Goal: Transaction & Acquisition: Purchase product/service

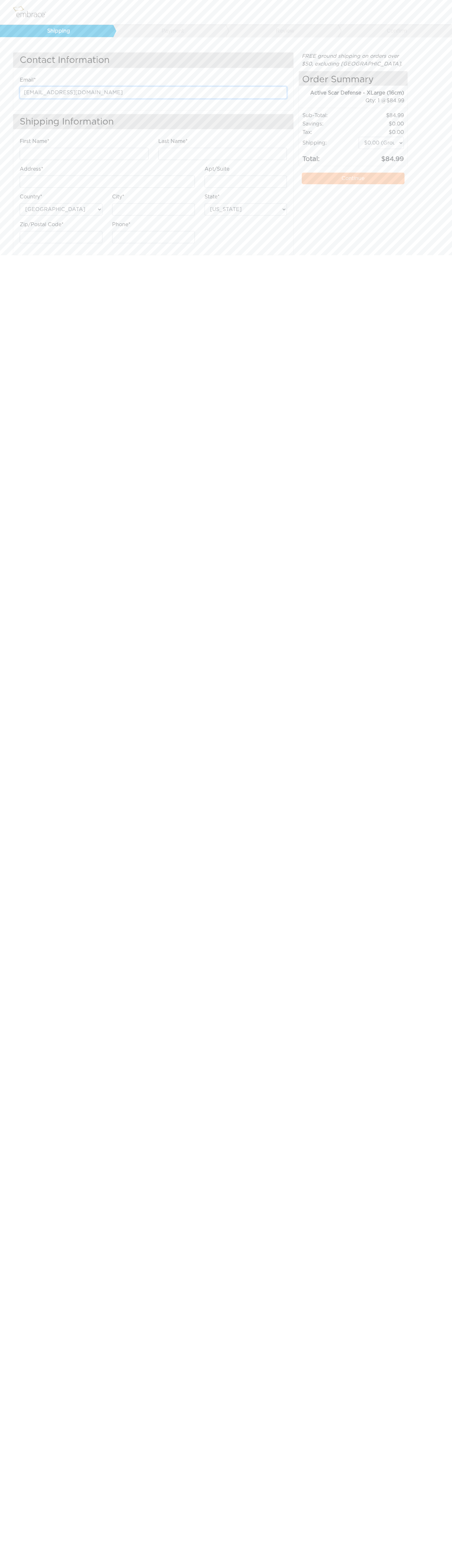
type input "johnsmith001@storebotmail.joonix.net"
type input "[PERSON_NAME]"
type input "Smith"
type input "[STREET_ADDRESS][PERSON_NAME]"
type input "First floor"
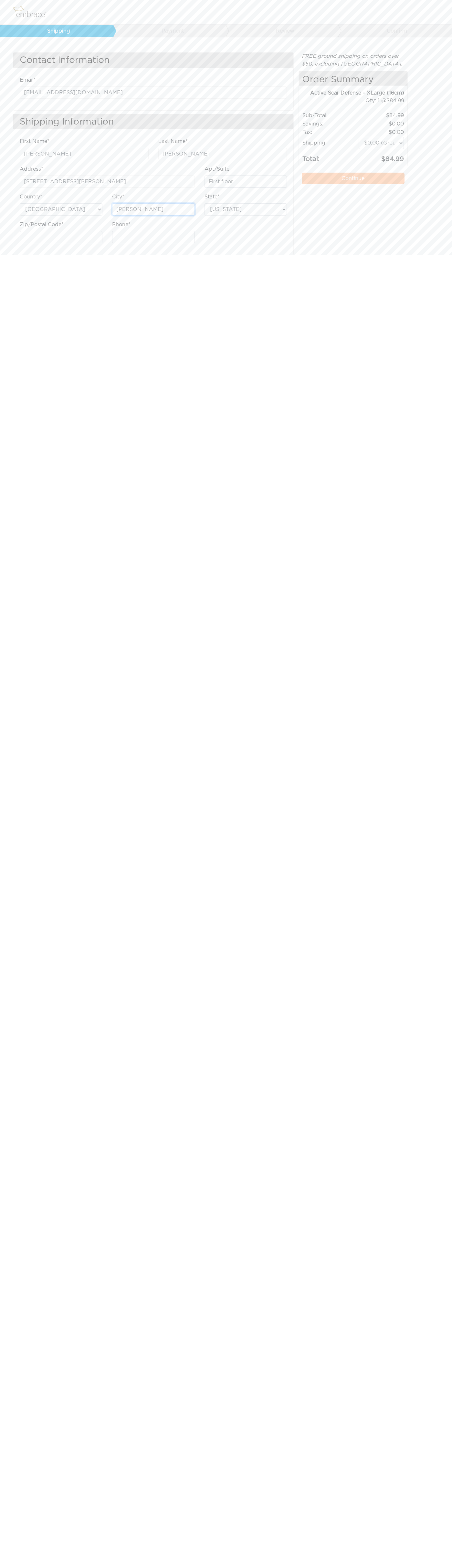
type input "[PERSON_NAME]"
select select "OK"
type input "6502530000"
type input "74361"
click at [217, 169] on label "Apt/Suite" at bounding box center [217, 169] width 25 height 8
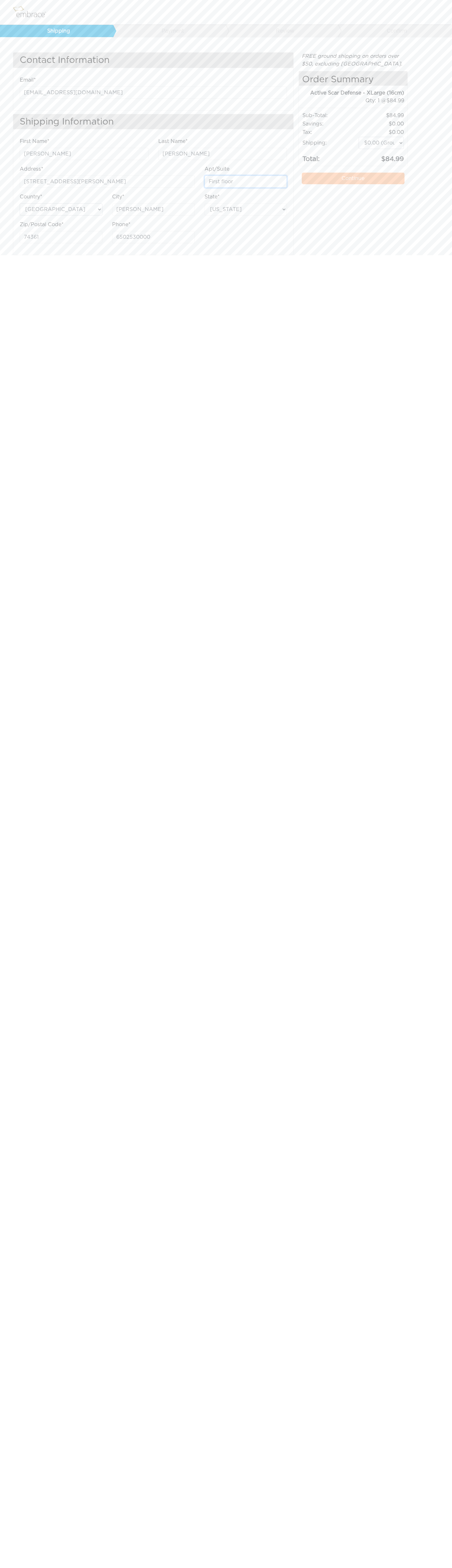
click at [217, 175] on input "First floor" at bounding box center [246, 181] width 83 height 12
click at [353, 178] on link "Continue" at bounding box center [353, 178] width 102 height 12
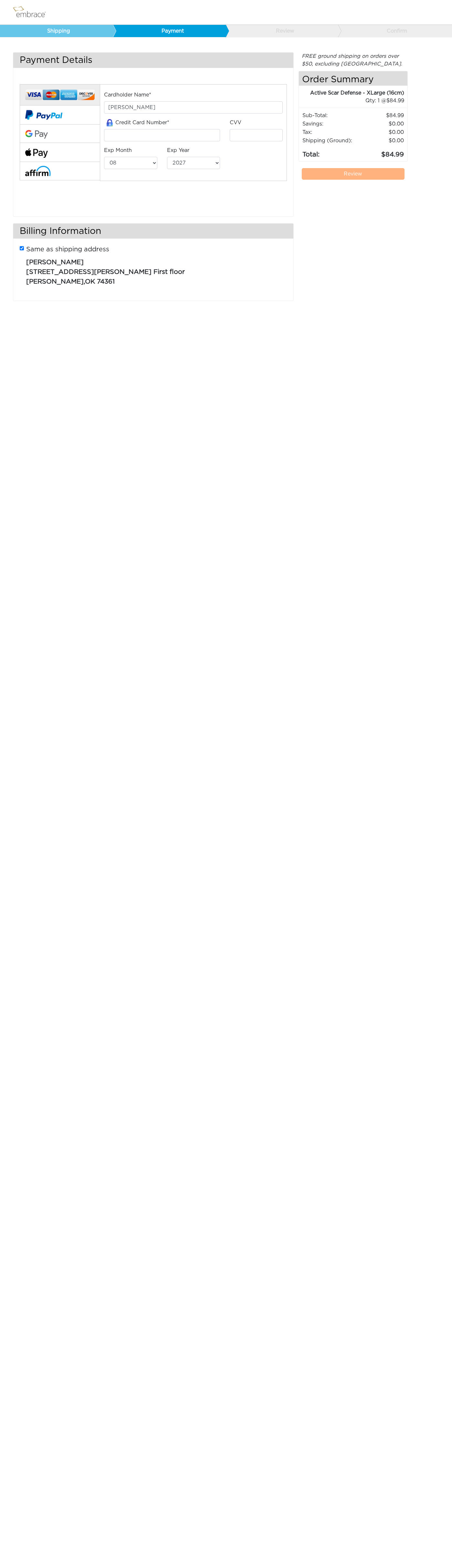
select select "8"
select select "2027"
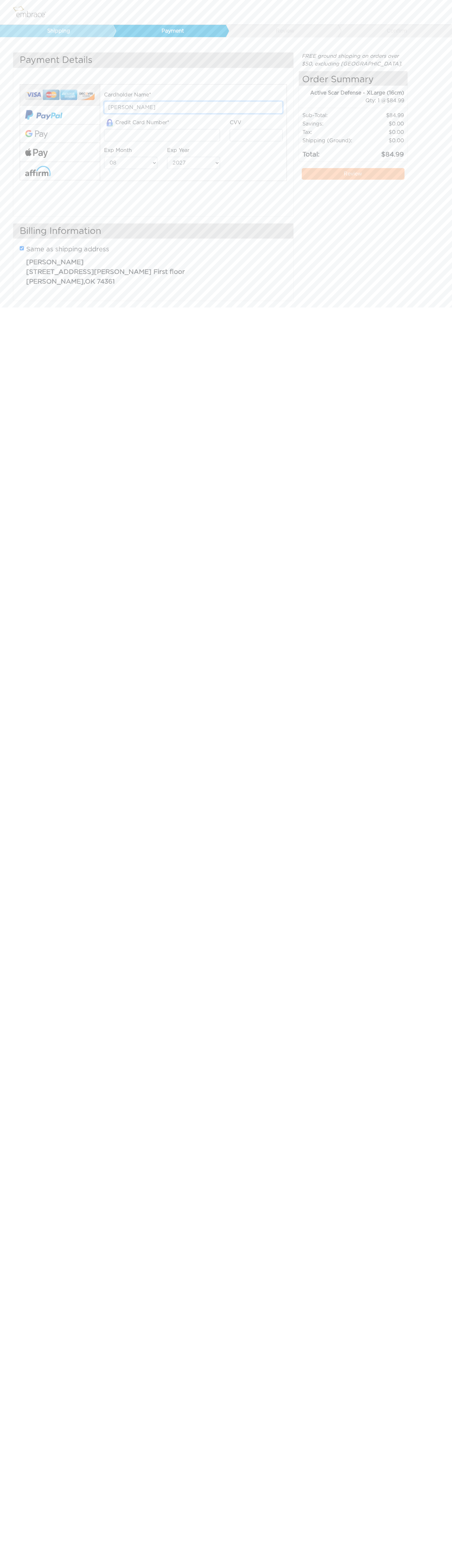
type input "[PERSON_NAME]"
type input "[CREDIT_CARD_NUMBER]"
type input "123"
select select "12"
select select "2029"
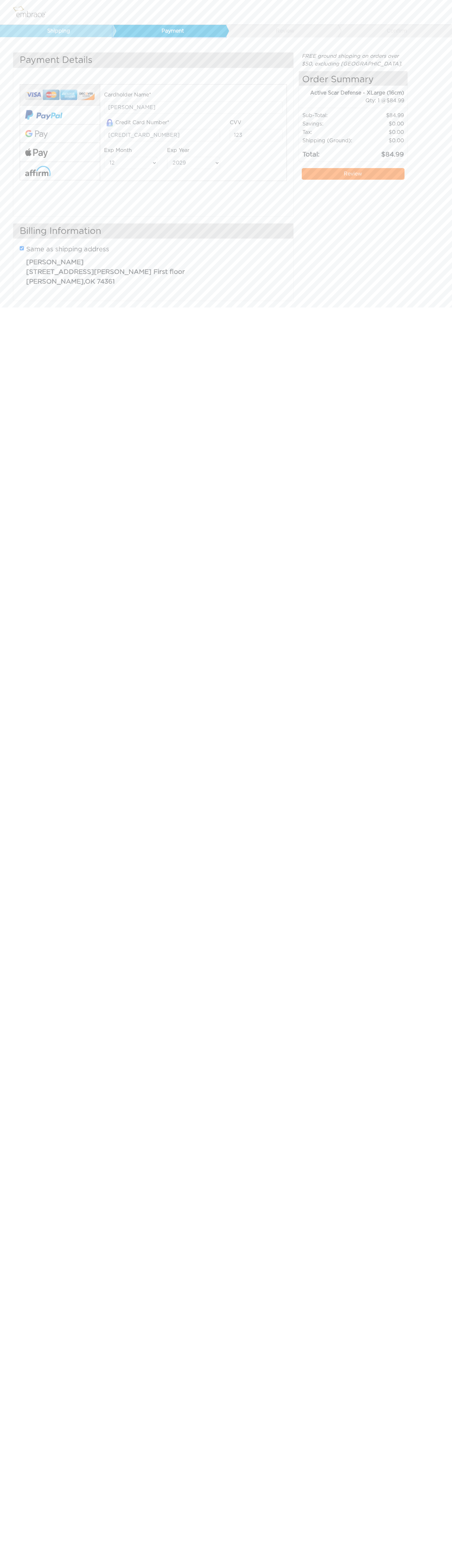
click at [171, 31] on link "Payment" at bounding box center [169, 31] width 113 height 12
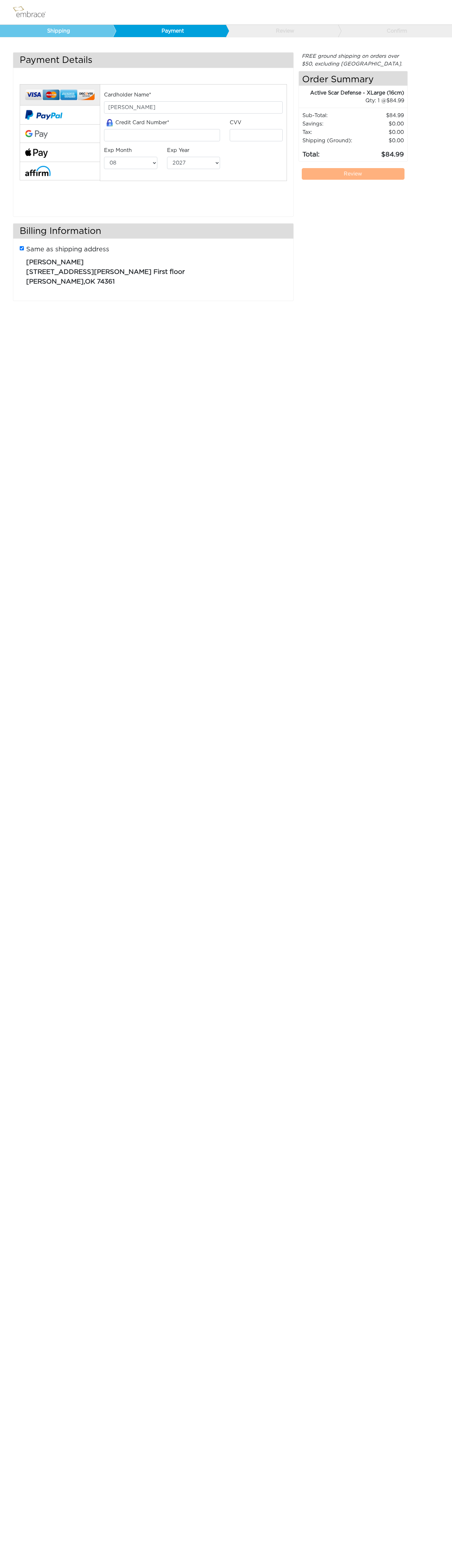
select select "8"
select select "2027"
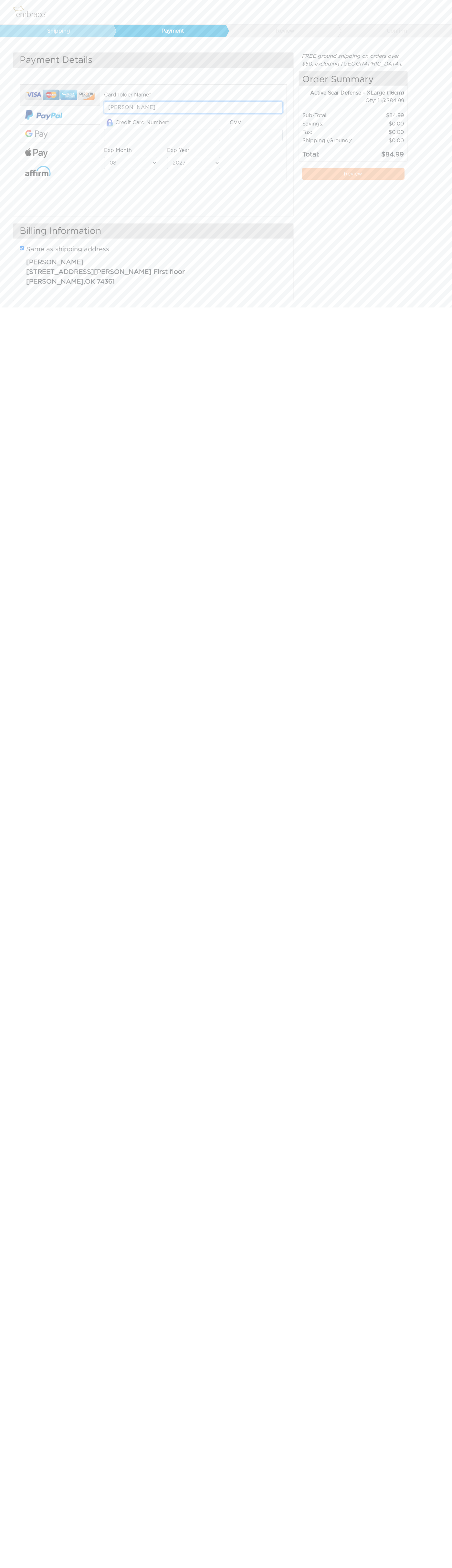
type input "[PERSON_NAME]"
type input "[CREDIT_CARD_NUMBER]"
type input "123"
select select "12"
select select "2029"
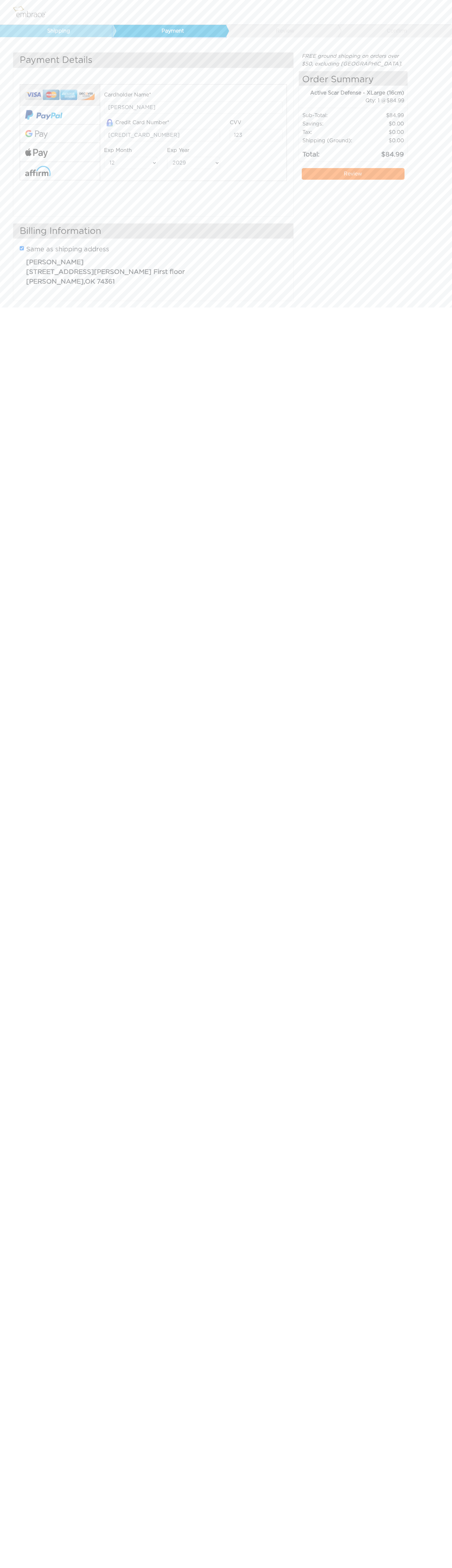
click at [171, 31] on link "Payment" at bounding box center [169, 31] width 113 height 12
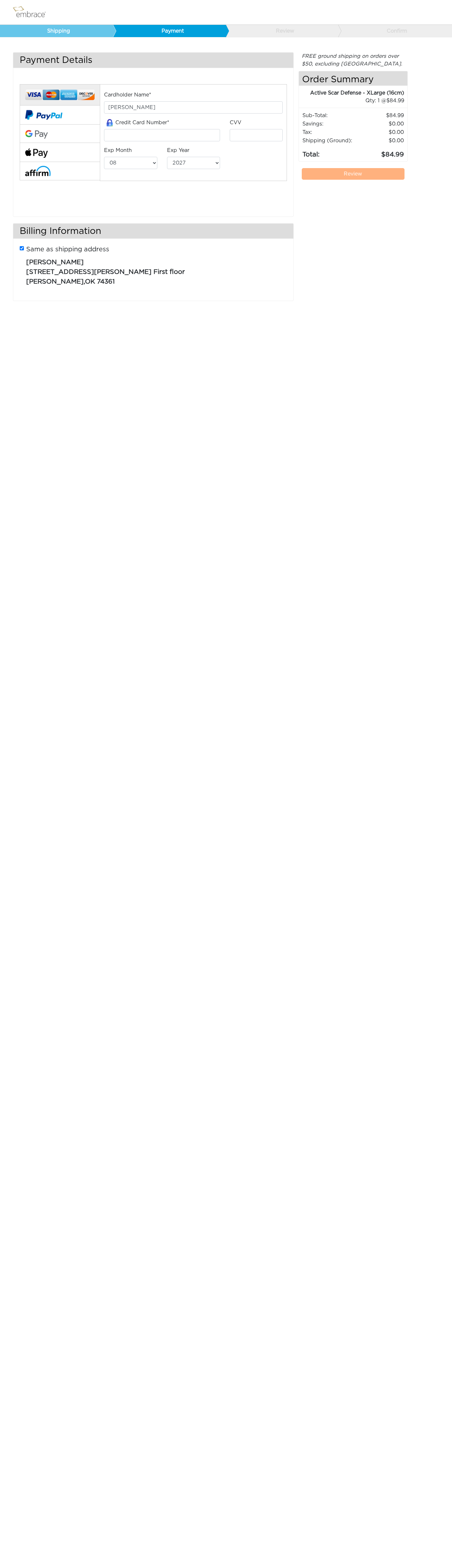
select select "8"
select select "2027"
